Goal: Navigation & Orientation: Find specific page/section

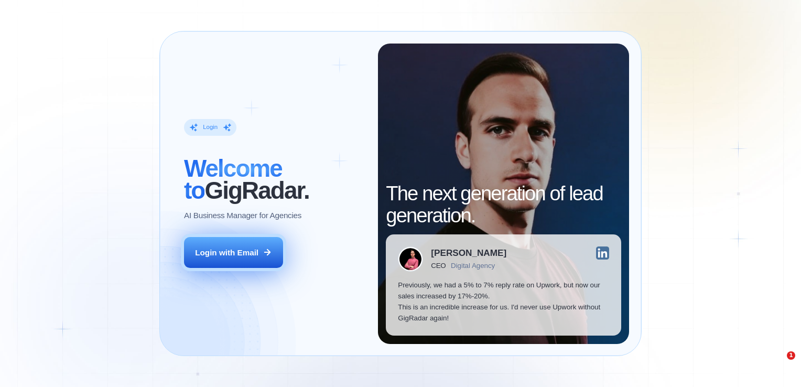
click at [215, 256] on div "Login with Email" at bounding box center [226, 252] width 63 height 11
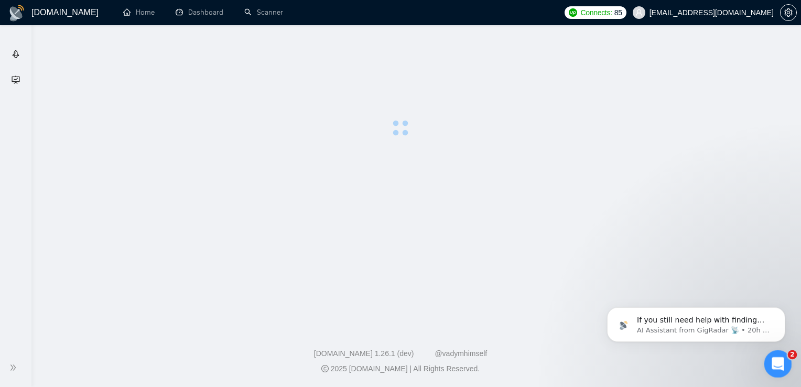
click at [773, 361] on icon "Open Intercom Messenger" at bounding box center [776, 362] width 17 height 17
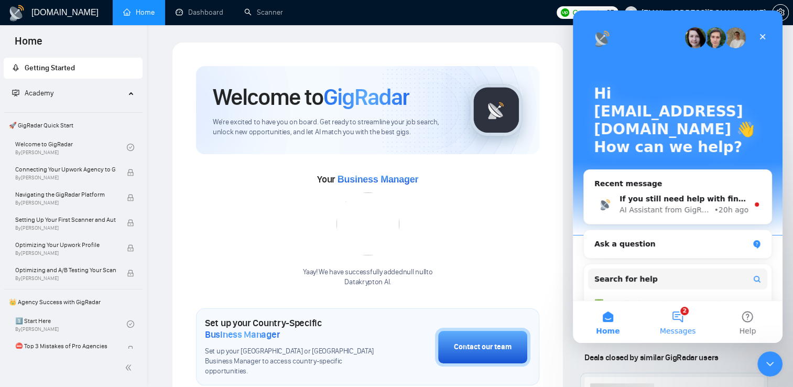
click at [687, 328] on span "Messages" at bounding box center [678, 330] width 36 height 7
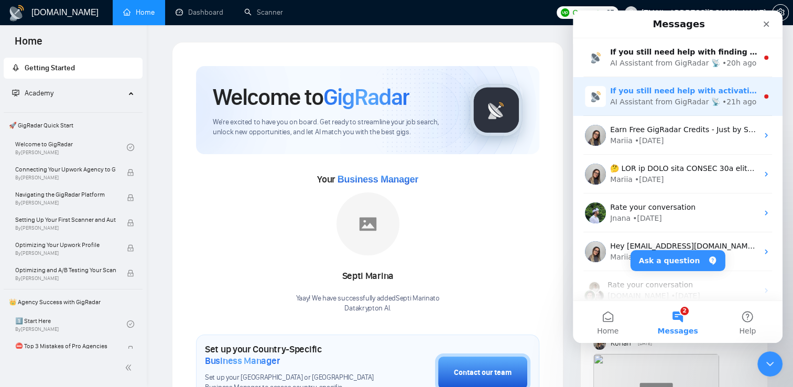
click at [642, 97] on div "AI Assistant from GigRadar 📡" at bounding box center [665, 101] width 110 height 11
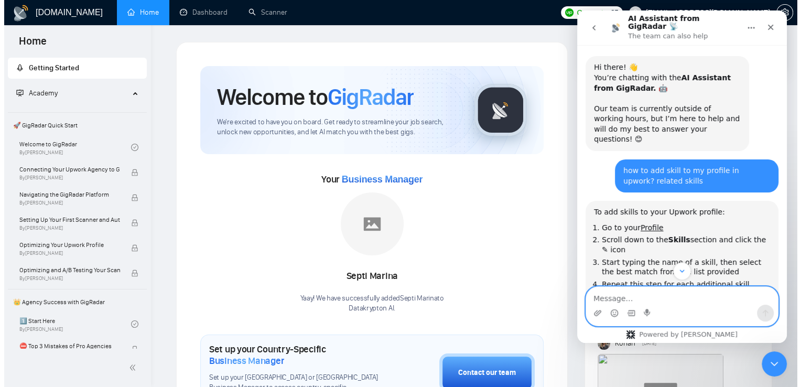
scroll to position [13, 0]
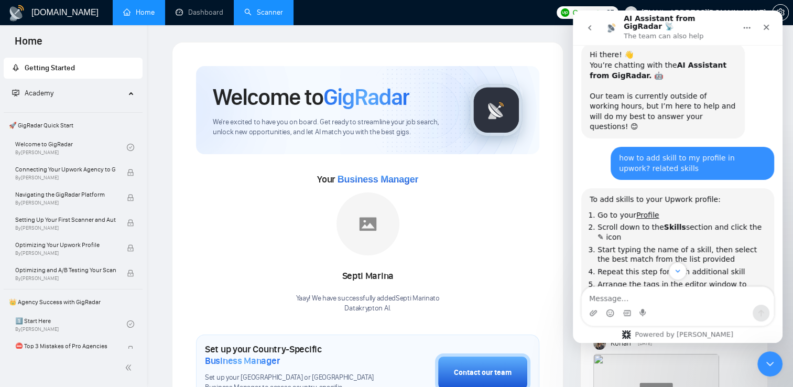
click at [271, 10] on link "Scanner" at bounding box center [263, 12] width 39 height 9
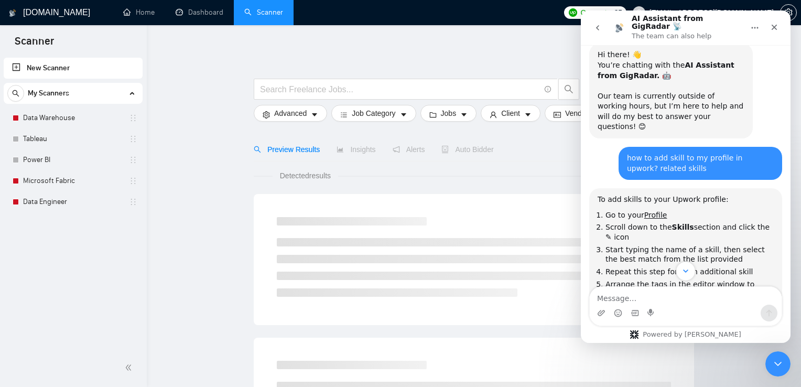
click at [692, 276] on button "Scroll to bottom" at bounding box center [685, 270] width 19 height 19
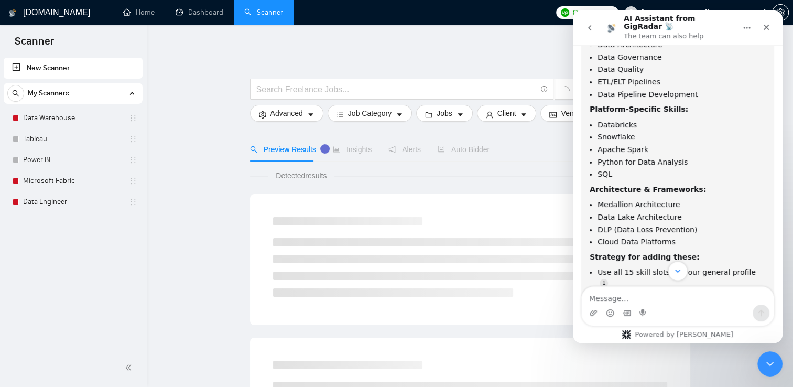
scroll to position [1304, 0]
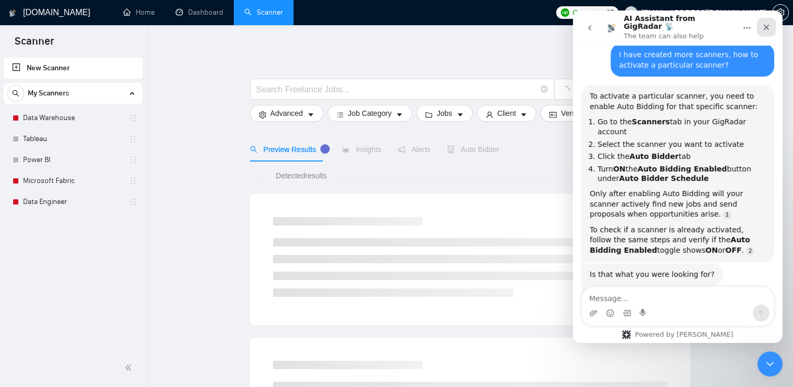
click at [768, 23] on icon "Close" at bounding box center [766, 27] width 8 height 8
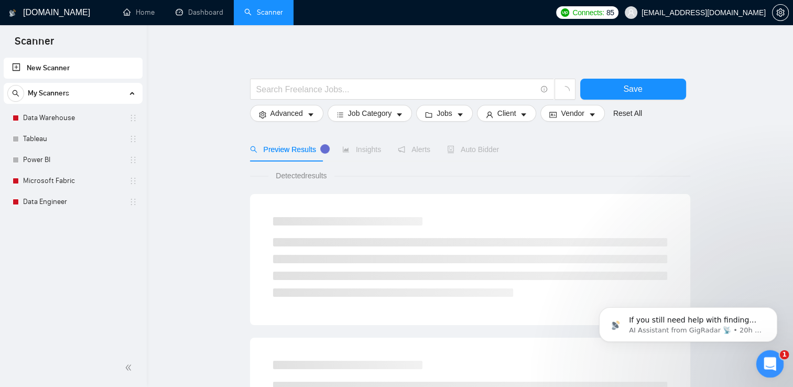
click at [771, 357] on icon "Open Intercom Messenger" at bounding box center [768, 362] width 17 height 17
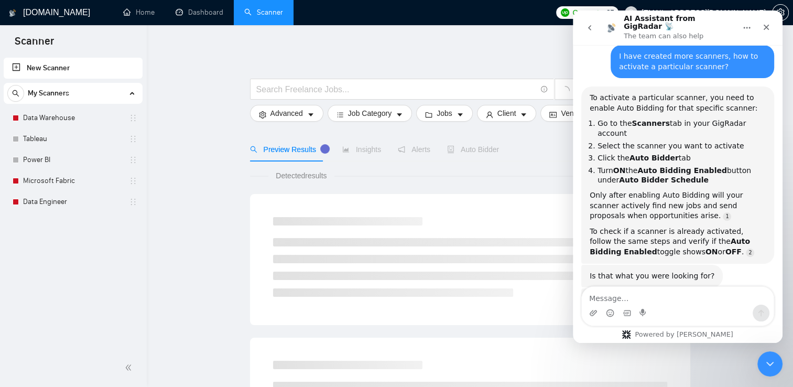
click at [588, 24] on icon "go back" at bounding box center [590, 28] width 8 height 8
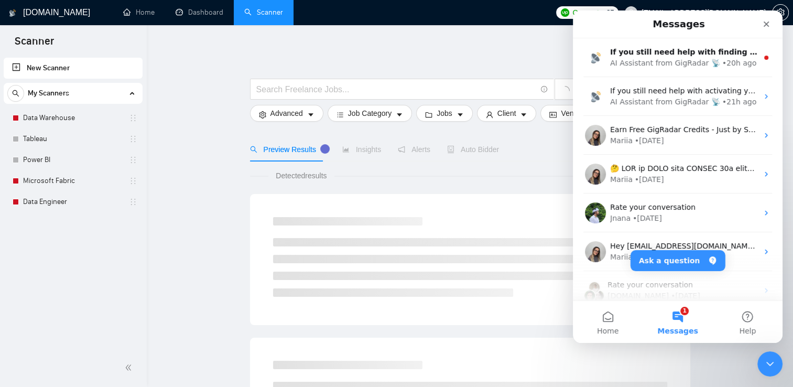
click at [592, 25] on div "Messages" at bounding box center [678, 24] width 196 height 19
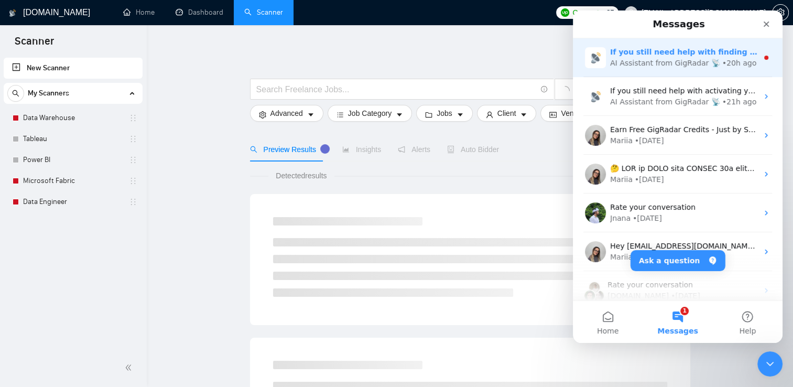
click at [636, 70] on div "If you still need help with finding your proposal library or anything else rela…" at bounding box center [678, 57] width 210 height 39
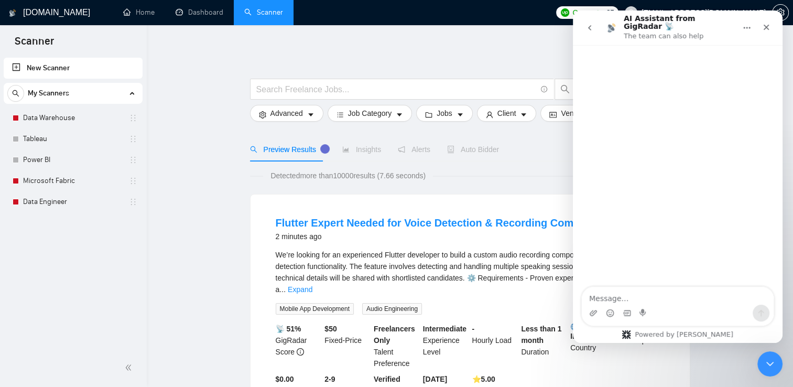
scroll to position [12, 0]
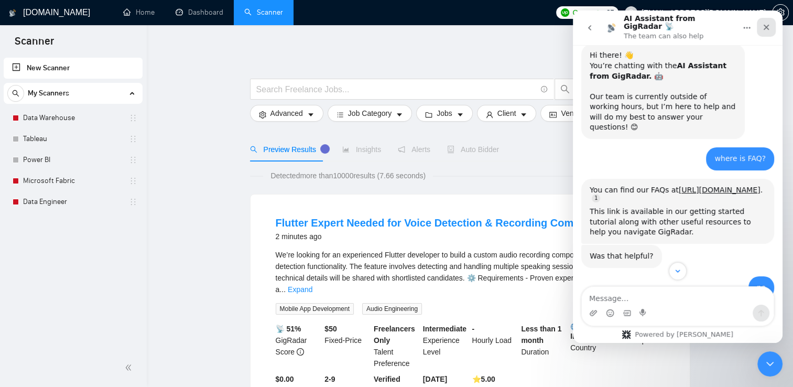
click at [770, 30] on div "Close" at bounding box center [766, 27] width 19 height 19
